Goal: Task Accomplishment & Management: Use online tool/utility

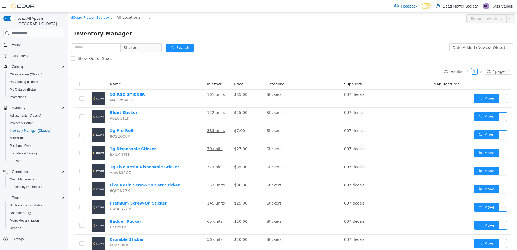
scroll to position [27, 0]
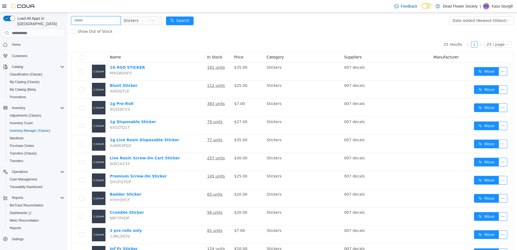
click at [110, 17] on input "text" at bounding box center [95, 20] width 49 height 9
type input "*********"
click at [185, 18] on button "Search" at bounding box center [180, 20] width 28 height 9
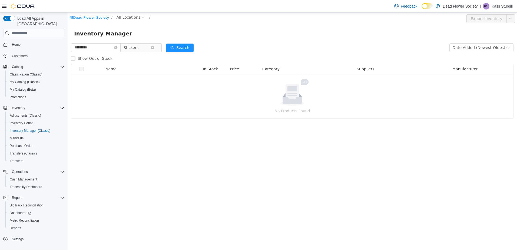
click at [149, 48] on span "Stickers" at bounding box center [137, 48] width 27 height 8
click at [156, 64] on div "Dead Flower Society Accessories Apparel Concentrates Edibles Flower Topicals Pr…" at bounding box center [151, 171] width 50 height 237
click at [158, 66] on span "Dead Flower Society" at bounding box center [154, 68] width 39 height 4
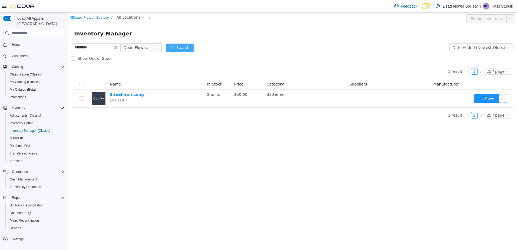
click at [185, 48] on button "Search" at bounding box center [180, 48] width 28 height 9
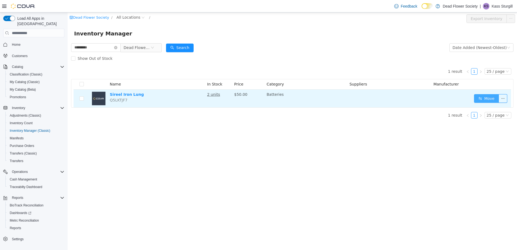
click at [493, 99] on button "Move" at bounding box center [486, 98] width 25 height 9
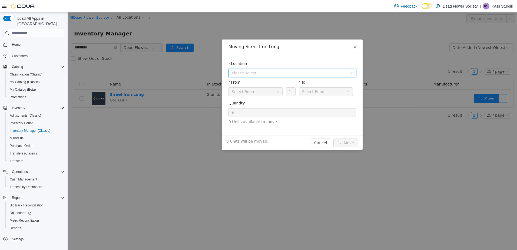
click at [271, 70] on span "Please select" at bounding box center [289, 72] width 115 height 5
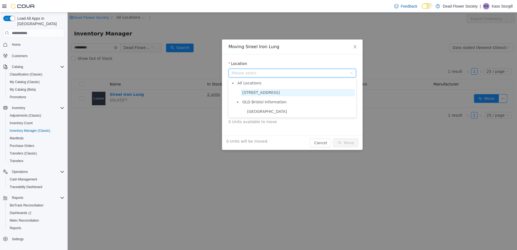
click at [264, 93] on span "[STREET_ADDRESS]" at bounding box center [261, 92] width 38 height 4
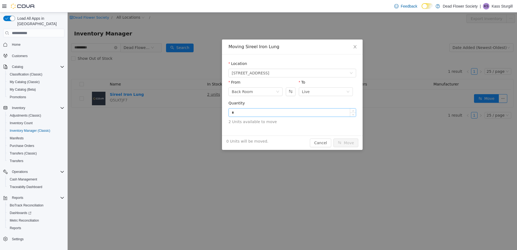
click at [278, 110] on input "*" at bounding box center [292, 112] width 127 height 8
type input "*"
click at [344, 141] on button "Move" at bounding box center [345, 142] width 25 height 9
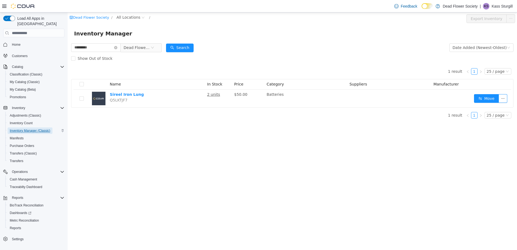
click at [23, 128] on span "Inventory Manager (Classic)" at bounding box center [30, 130] width 41 height 4
click at [117, 47] on icon "icon: close-circle" at bounding box center [115, 47] width 3 height 3
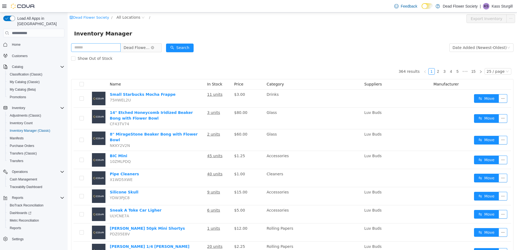
click at [150, 48] on span "Dead Flower Society" at bounding box center [137, 48] width 27 height 8
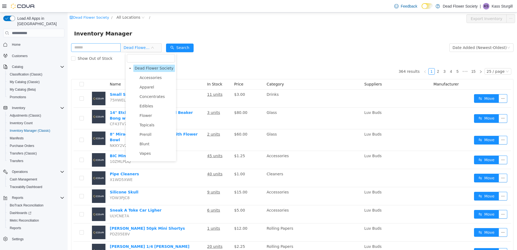
scroll to position [132, 0]
click at [151, 157] on span "Stickers" at bounding box center [151, 155] width 15 height 4
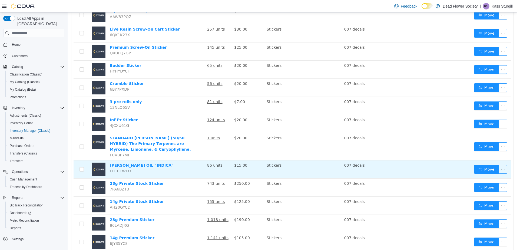
scroll to position [162, 0]
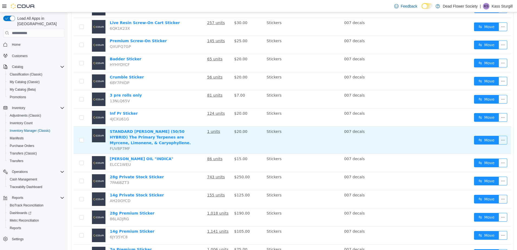
click at [499, 136] on button "button" at bounding box center [503, 140] width 9 height 9
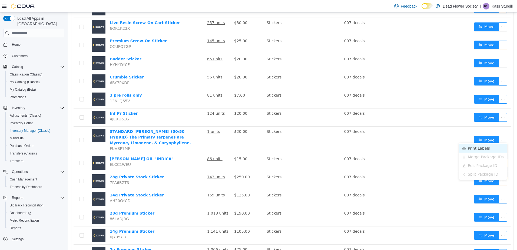
click at [469, 145] on li "Print Labels" at bounding box center [483, 148] width 48 height 9
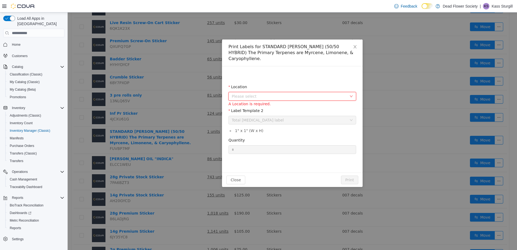
click at [258, 92] on span "Please select" at bounding box center [291, 96] width 118 height 8
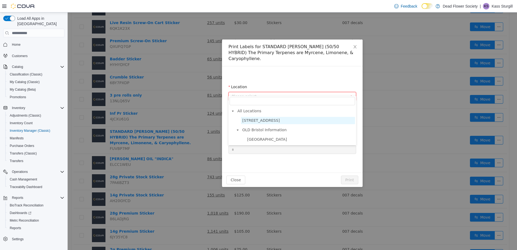
click at [256, 122] on span "[STREET_ADDRESS]" at bounding box center [261, 120] width 38 height 4
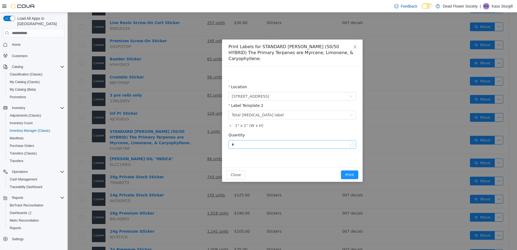
click at [243, 141] on input "*" at bounding box center [292, 144] width 127 height 8
type input "**"
click at [341, 170] on button "Print" at bounding box center [349, 174] width 17 height 9
